Goal: Information Seeking & Learning: Learn about a topic

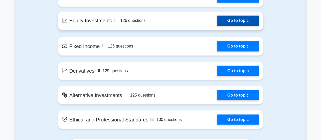
scroll to position [423, 0]
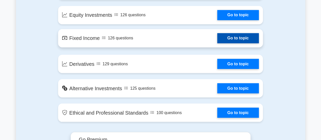
click at [232, 37] on link "Go to topic" at bounding box center [238, 38] width 42 height 10
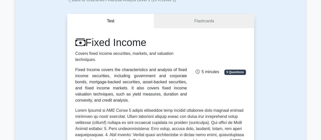
scroll to position [42, 0]
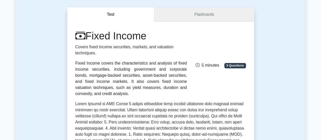
click at [199, 15] on link "Flashcards" at bounding box center [203, 14] width 99 height 14
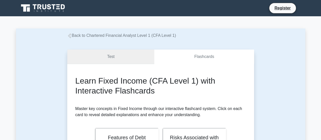
click at [132, 59] on link "Test" at bounding box center [110, 56] width 87 height 14
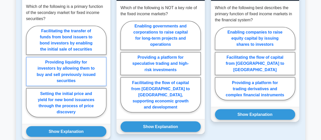
scroll to position [423, 0]
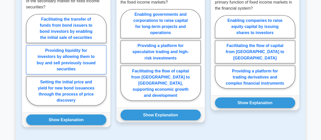
click at [62, 56] on label "Providing liquidity for investors by allowing them to buy and sell previously i…" at bounding box center [66, 59] width 80 height 29
click at [29, 59] on input "Providing liquidity for investors by allowing them to buy and sell previously i…" at bounding box center [27, 60] width 3 height 3
radio input "true"
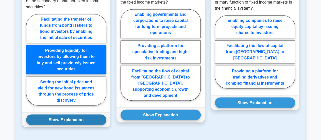
click at [83, 114] on button "Show Explanation" at bounding box center [66, 119] width 80 height 11
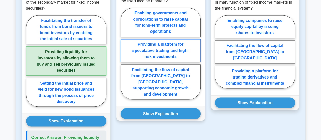
click at [175, 47] on label "Providing a platform for speculative trading and high-risk investments" at bounding box center [161, 50] width 80 height 23
click at [124, 53] on input "Providing a platform for speculative trading and high-risk investments" at bounding box center [122, 54] width 3 height 3
radio input "true"
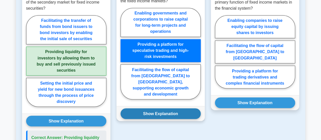
click at [183, 108] on button "Show Explanation" at bounding box center [161, 113] width 80 height 11
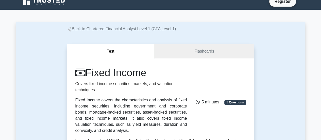
scroll to position [0, 0]
